Goal: Find specific page/section

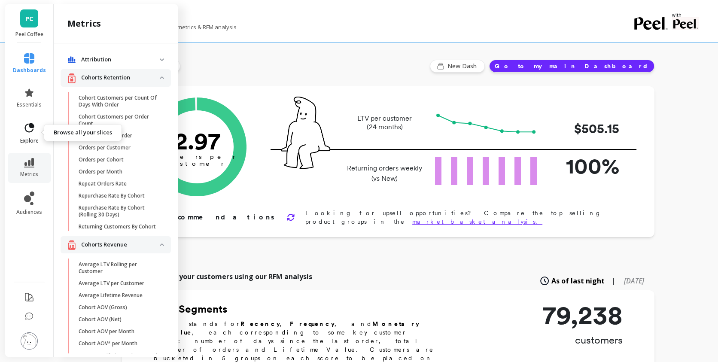
scroll to position [761, 0]
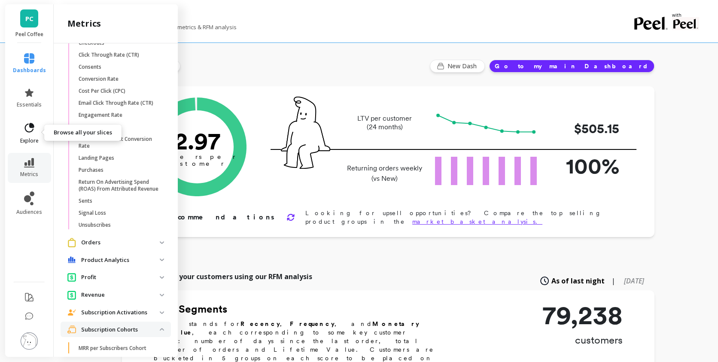
click at [34, 137] on link "explore" at bounding box center [29, 133] width 33 height 22
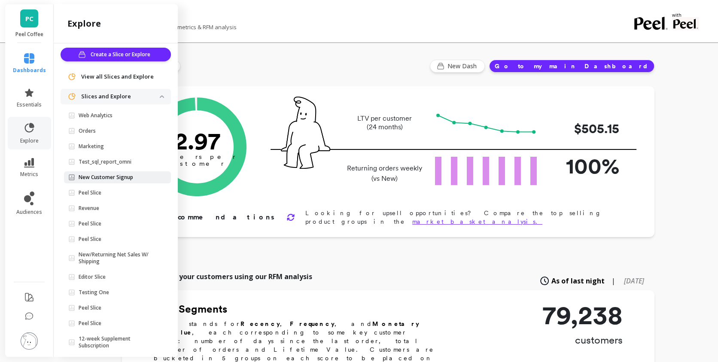
scroll to position [0, 0]
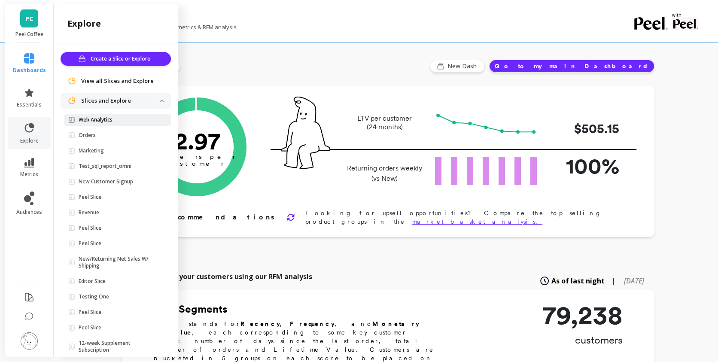
click at [106, 122] on p "Web Analytics" at bounding box center [96, 119] width 34 height 7
